Goal: Information Seeking & Learning: Learn about a topic

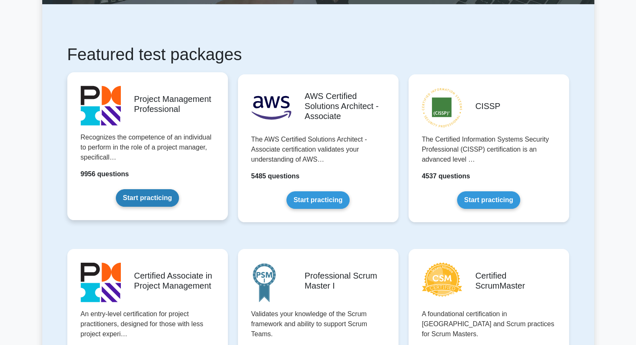
scroll to position [125, 0]
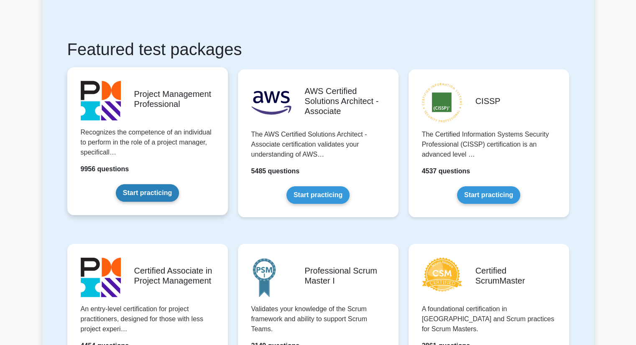
click at [151, 189] on link "Start practicing" at bounding box center [147, 193] width 63 height 18
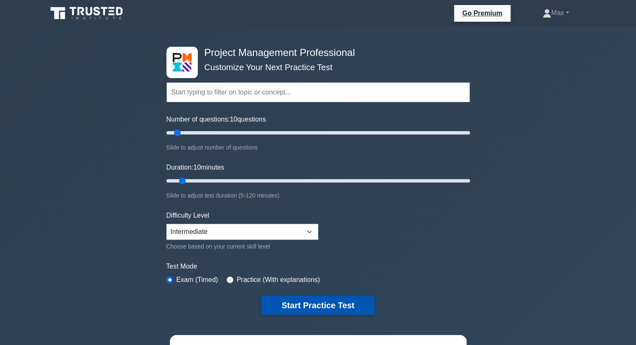
click at [299, 303] on button "Start Practice Test" at bounding box center [317, 305] width 113 height 19
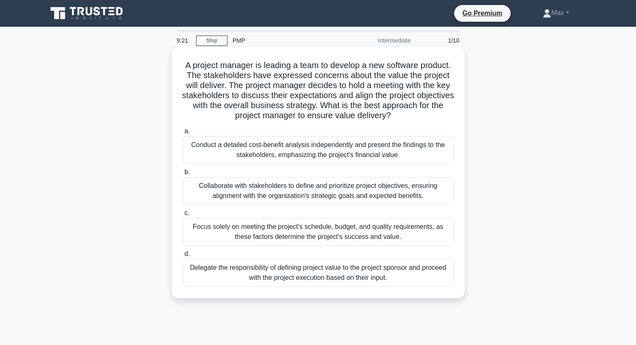
click at [281, 143] on div "Conduct a detailed cost-benefit analysis independently and present the findings…" at bounding box center [318, 150] width 271 height 28
click at [183, 134] on input "a. Conduct a detailed cost-benefit analysis independently and present the findi…" at bounding box center [183, 131] width 0 height 5
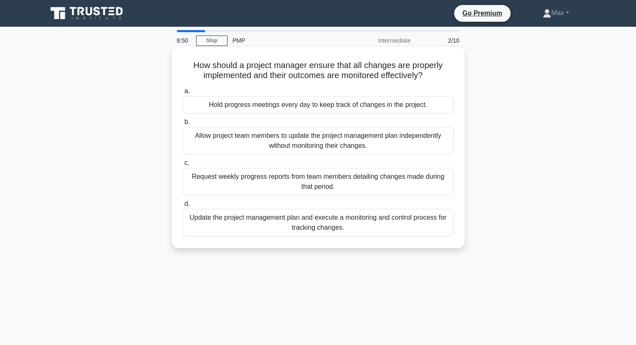
click at [257, 224] on div "Update the project management plan and execute a monitoring and control process…" at bounding box center [318, 223] width 271 height 28
click at [183, 207] on input "d. Update the project management plan and execute a monitoring and control proc…" at bounding box center [183, 204] width 0 height 5
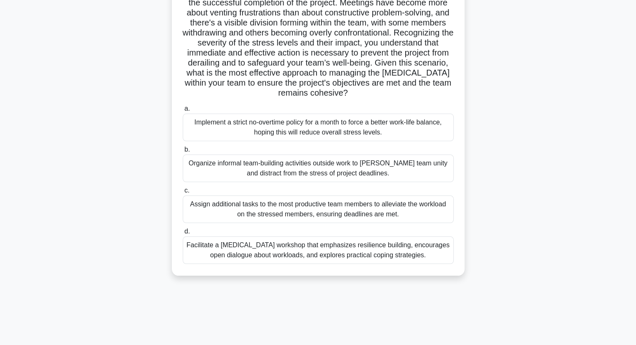
scroll to position [107, 0]
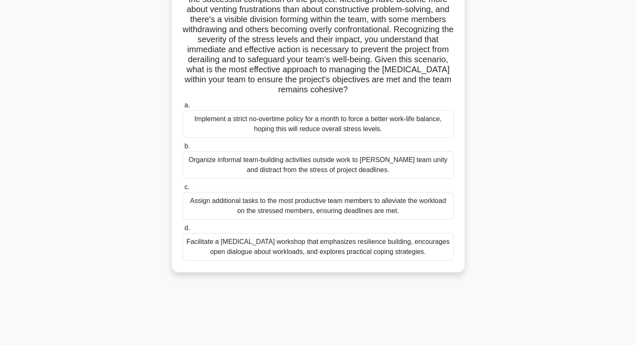
click at [362, 248] on div "Facilitate a [MEDICAL_DATA] workshop that emphasizes resilience building, encou…" at bounding box center [318, 247] width 271 height 28
click at [183, 231] on input "d. Facilitate a [MEDICAL_DATA] workshop that emphasizes resilience building, en…" at bounding box center [183, 228] width 0 height 5
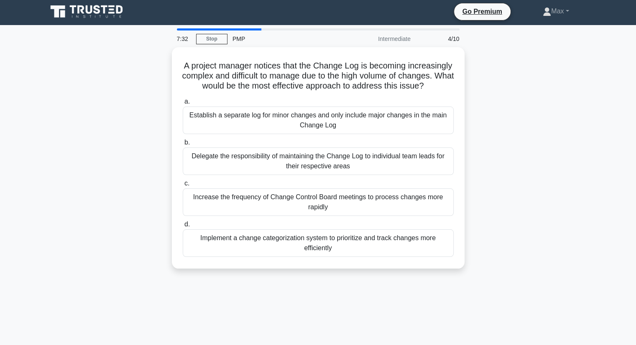
scroll to position [0, 0]
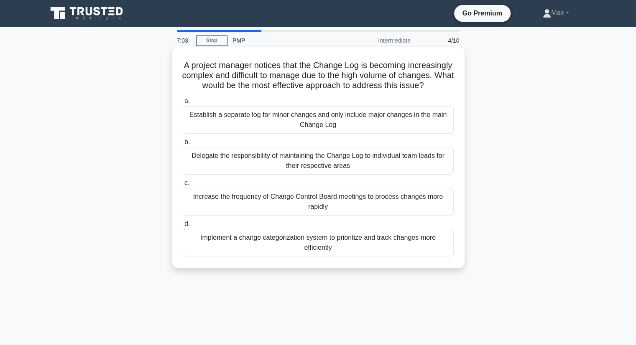
click at [343, 255] on div "Implement a change categorization system to prioritize and track changes more e…" at bounding box center [318, 243] width 271 height 28
click at [183, 227] on input "d. Implement a change categorization system to prioritize and track changes mor…" at bounding box center [183, 224] width 0 height 5
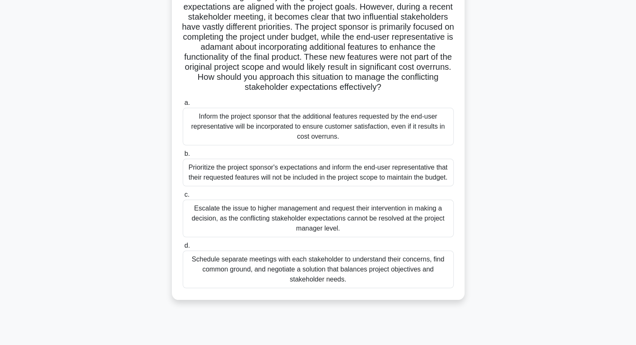
scroll to position [84, 0]
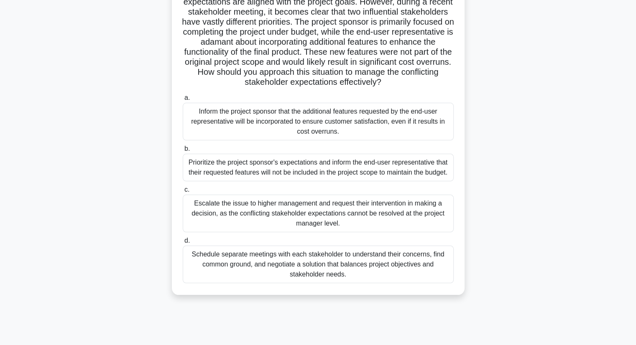
click at [365, 283] on div "Schedule separate meetings with each stakeholder to understand their concerns, …" at bounding box center [318, 265] width 271 height 38
click at [183, 244] on input "d. Schedule separate meetings with each stakeholder to understand their concern…" at bounding box center [183, 240] width 0 height 5
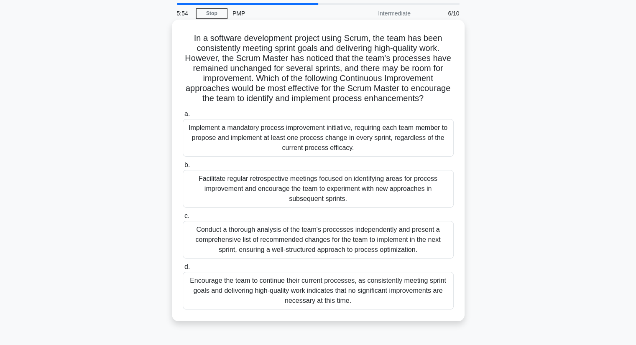
scroll to position [42, 0]
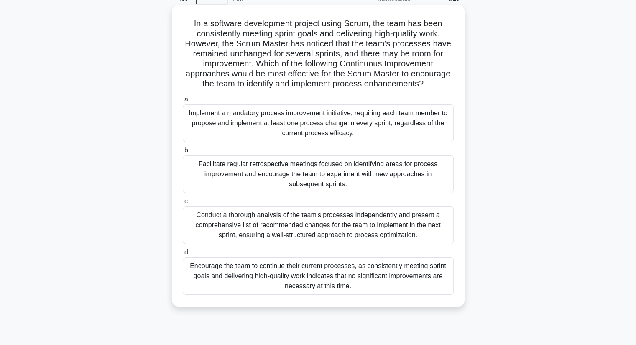
click at [315, 232] on div "Conduct a thorough analysis of the team's processes independently and present a…" at bounding box center [318, 226] width 271 height 38
click at [183, 204] on input "c. Conduct a thorough analysis of the team's processes independently and presen…" at bounding box center [183, 201] width 0 height 5
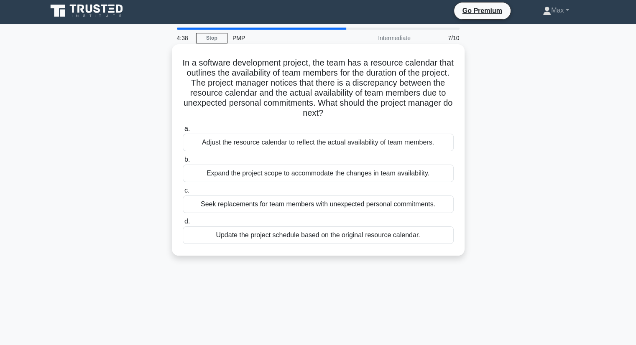
scroll to position [0, 0]
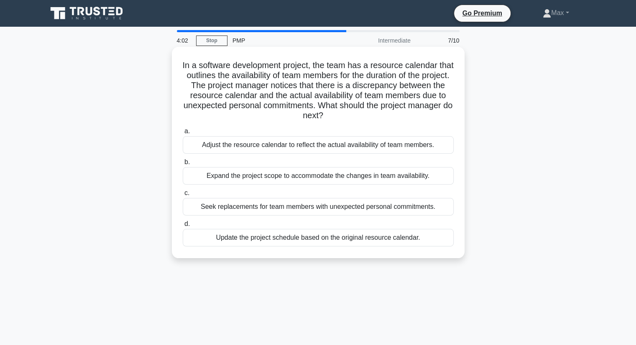
click at [361, 149] on div "Adjust the resource calendar to reflect the actual availability of team members." at bounding box center [318, 145] width 271 height 18
click at [183, 134] on input "a. Adjust the resource calendar to reflect the actual availability of team memb…" at bounding box center [183, 131] width 0 height 5
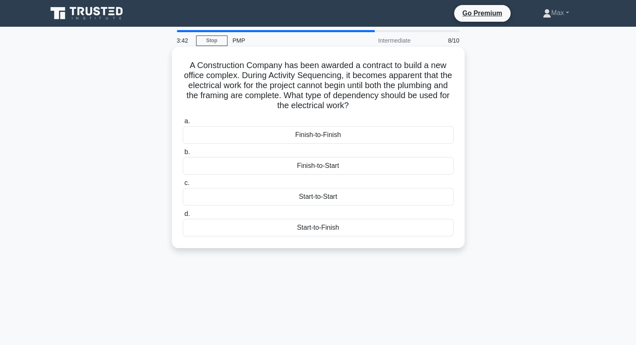
click at [339, 166] on div "Finish-to-Start" at bounding box center [318, 166] width 271 height 18
click at [183, 155] on input "b. Finish-to-Start" at bounding box center [183, 152] width 0 height 5
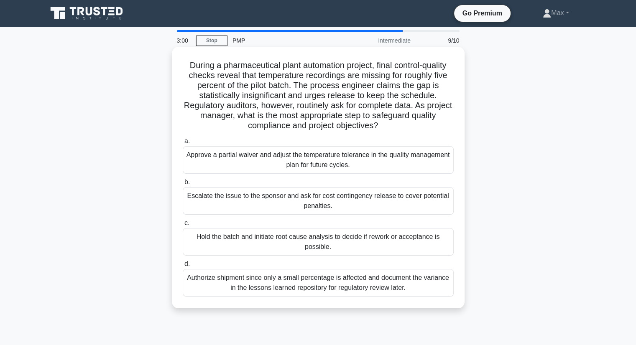
click at [344, 240] on div "Hold the batch and initiate root cause analysis to decide if rework or acceptan…" at bounding box center [318, 242] width 271 height 28
click at [183, 226] on input "c. Hold the batch and initiate root cause analysis to decide if rework or accep…" at bounding box center [183, 223] width 0 height 5
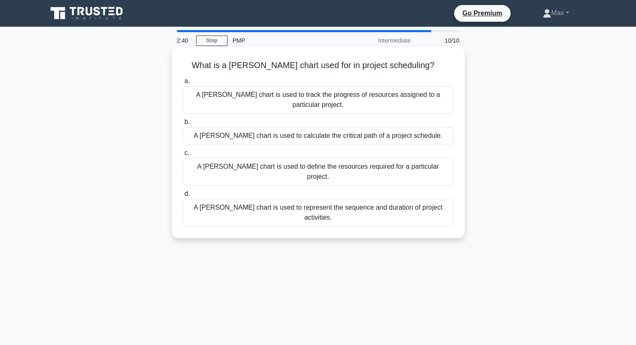
click at [339, 199] on div "A [PERSON_NAME] chart is used to represent the sequence and duration of project…" at bounding box center [318, 213] width 271 height 28
click at [183, 191] on input "d. A [PERSON_NAME] chart is used to represent the sequence and duration of proj…" at bounding box center [183, 193] width 0 height 5
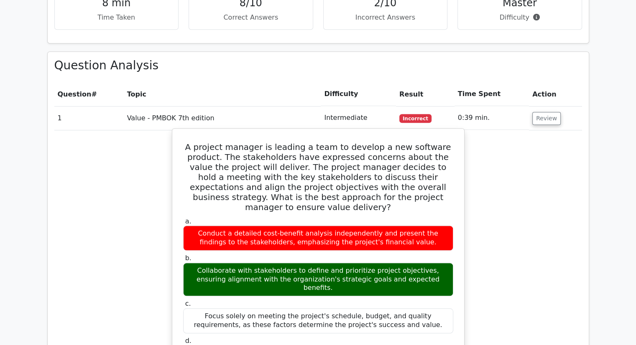
scroll to position [627, 0]
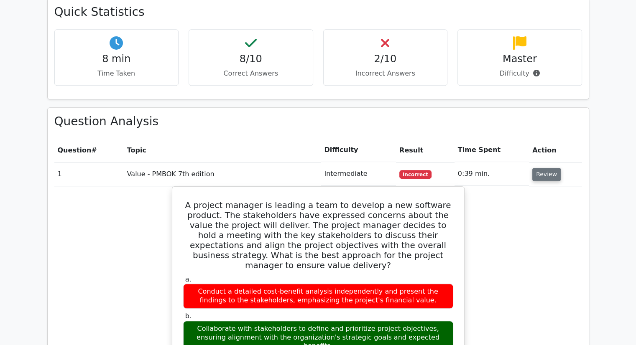
click at [536, 168] on button "Review" at bounding box center [546, 174] width 28 height 13
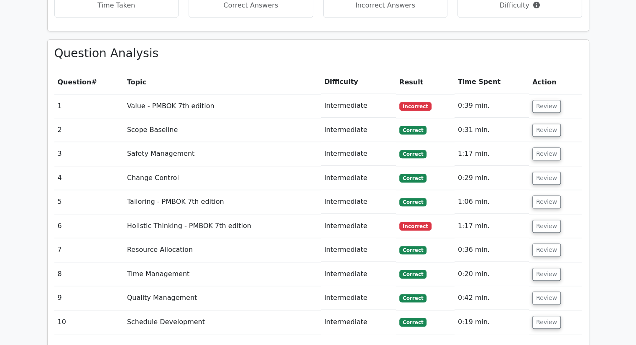
scroll to position [669, 0]
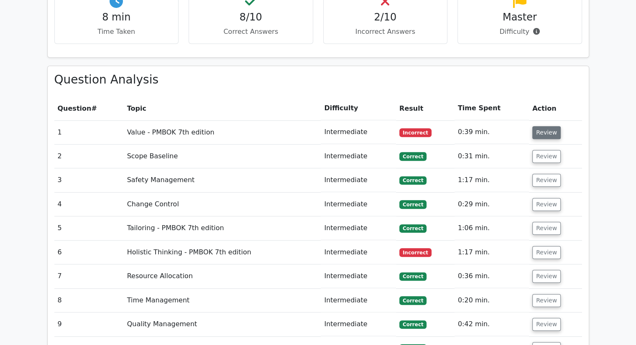
click at [551, 126] on button "Review" at bounding box center [546, 132] width 28 height 13
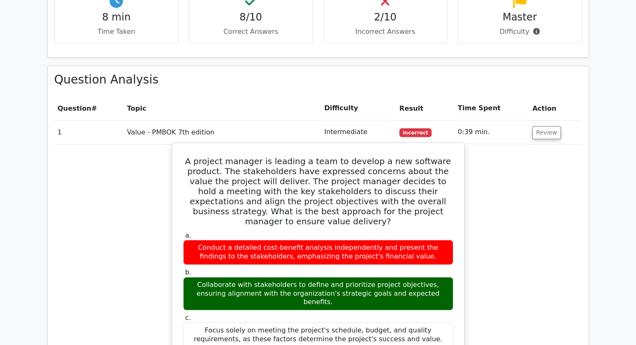
scroll to position [711, 0]
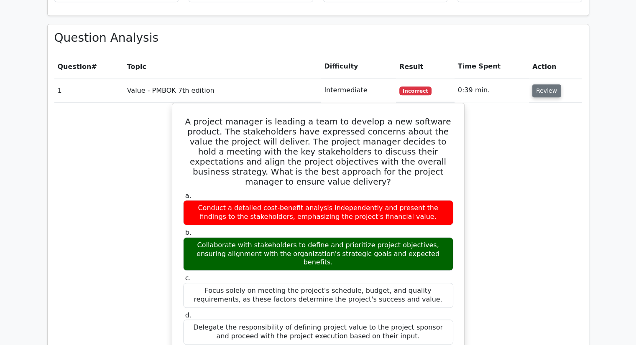
drag, startPoint x: 543, startPoint y: 63, endPoint x: 539, endPoint y: 62, distance: 4.2
click at [543, 84] on button "Review" at bounding box center [546, 90] width 28 height 13
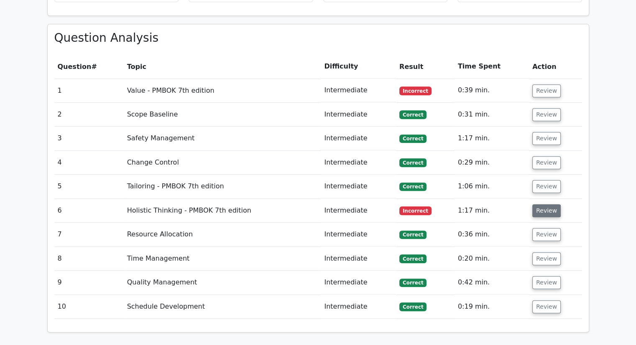
click at [547, 204] on button "Review" at bounding box center [546, 210] width 28 height 13
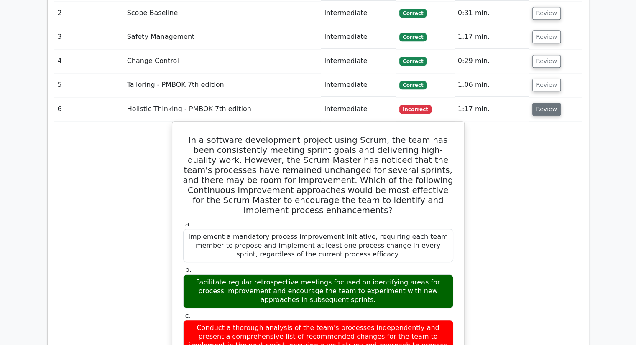
scroll to position [753, 0]
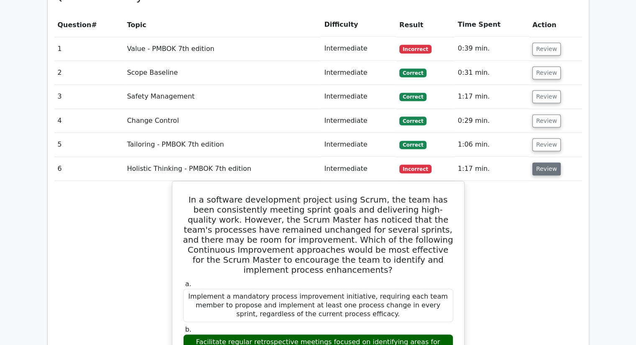
click at [553, 163] on button "Review" at bounding box center [546, 169] width 28 height 13
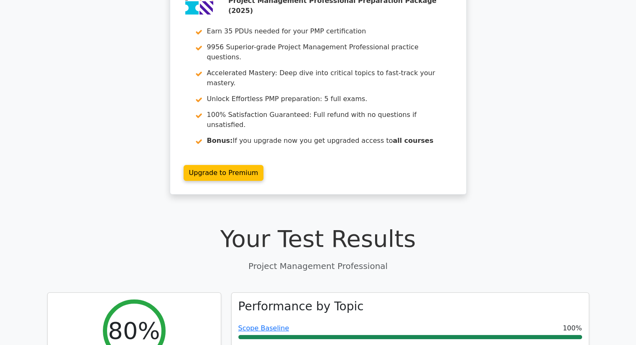
scroll to position [0, 0]
